Goal: Information Seeking & Learning: Learn about a topic

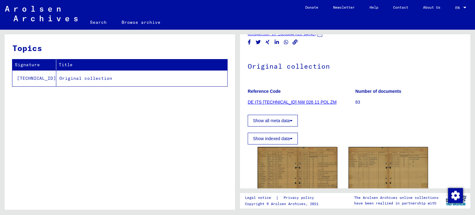
scroll to position [31, 0]
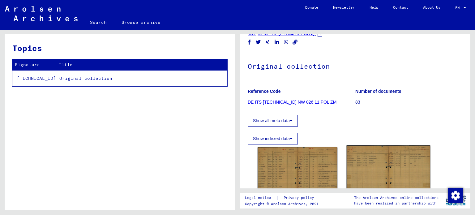
click at [376, 157] on img at bounding box center [389, 174] width 84 height 59
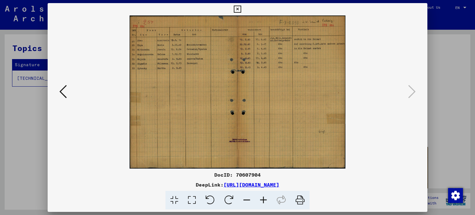
click at [244, 101] on img at bounding box center [238, 91] width 338 height 153
drag, startPoint x: 201, startPoint y: 94, endPoint x: 253, endPoint y: 47, distance: 70.1
click at [253, 47] on img at bounding box center [238, 91] width 338 height 153
click at [67, 91] on icon at bounding box center [62, 91] width 7 height 15
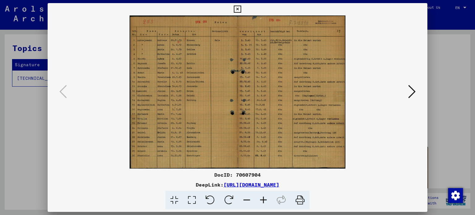
click at [312, 54] on img at bounding box center [238, 91] width 338 height 153
click at [413, 92] on icon at bounding box center [411, 91] width 7 height 15
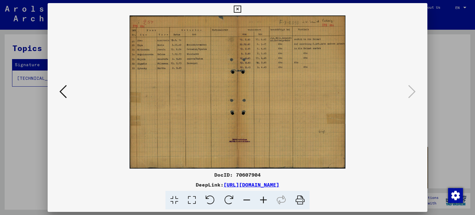
click at [290, 67] on img at bounding box center [238, 91] width 338 height 153
click at [55, 94] on div at bounding box center [238, 91] width 380 height 153
click at [63, 92] on icon at bounding box center [62, 91] width 7 height 15
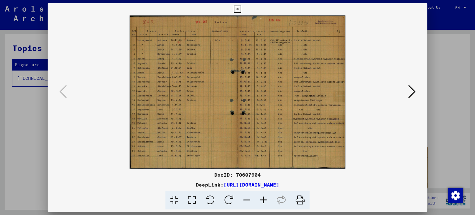
click at [218, 68] on img at bounding box center [238, 91] width 338 height 153
click at [239, 7] on icon at bounding box center [237, 9] width 7 height 7
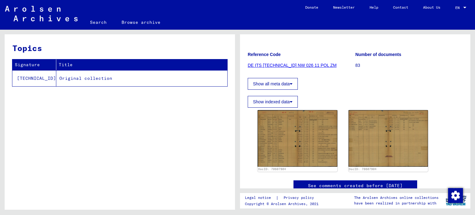
scroll to position [88, 0]
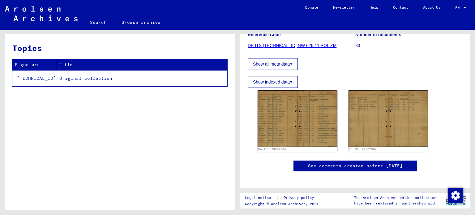
click at [451, 50] on figure "Number of documents 83" at bounding box center [409, 41] width 107 height 28
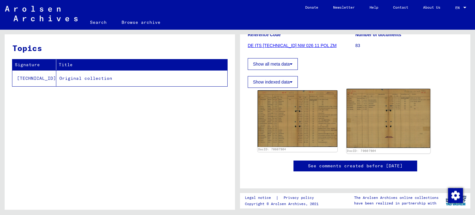
click at [384, 115] on img at bounding box center [389, 118] width 84 height 59
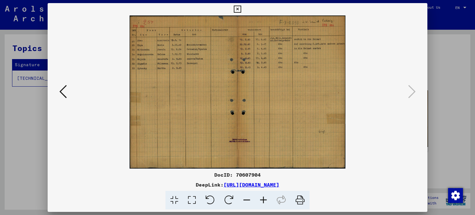
click at [57, 83] on div at bounding box center [238, 91] width 380 height 153
click at [63, 87] on icon at bounding box center [62, 91] width 7 height 15
